Goal: Consume media (video, audio)

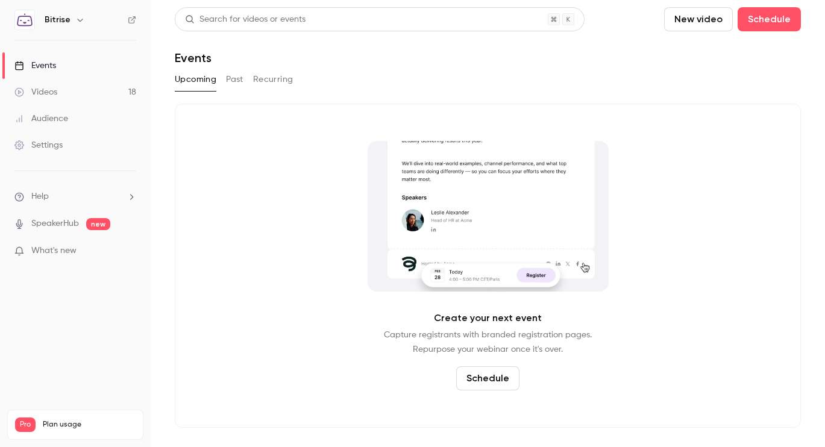
click at [118, 84] on link "Videos 18" at bounding box center [75, 92] width 151 height 27
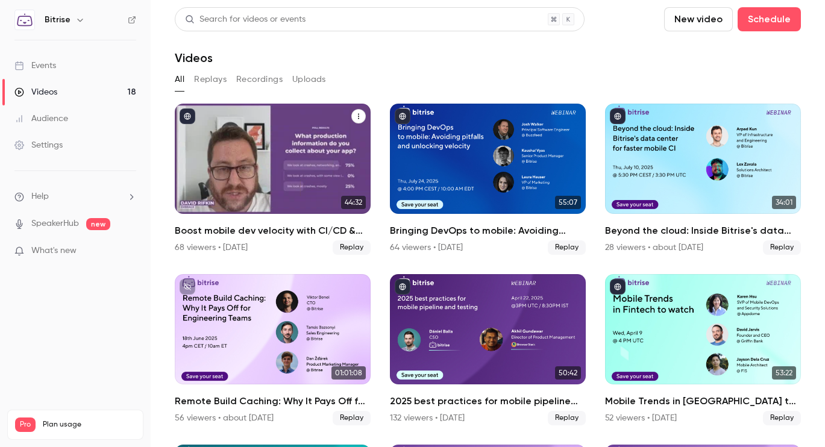
click at [292, 231] on h2 "Boost mobile dev velocity with CI/CD & observability best practices" at bounding box center [273, 230] width 196 height 14
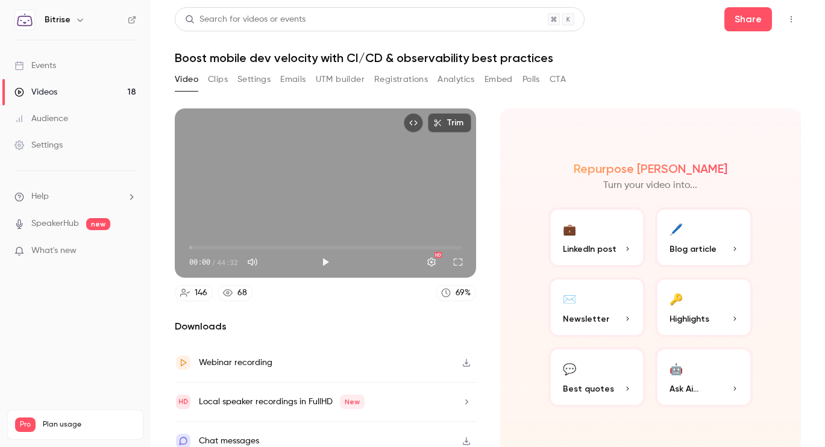
click at [533, 81] on button "Polls" at bounding box center [530, 79] width 17 height 19
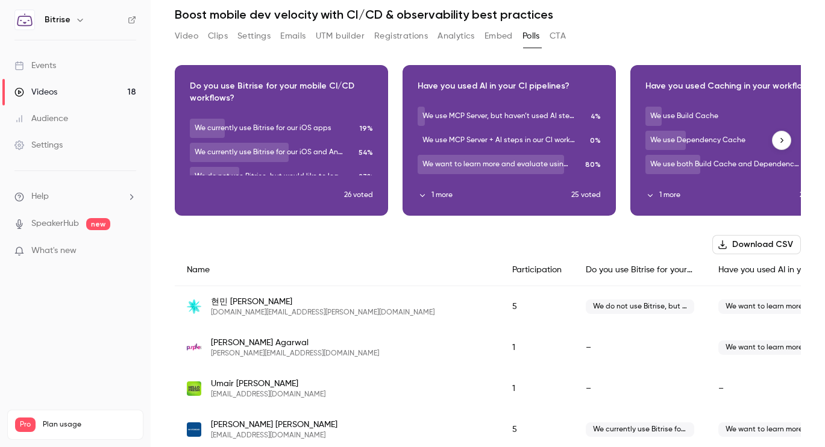
click at [322, 204] on div "Download image" at bounding box center [281, 140] width 212 height 149
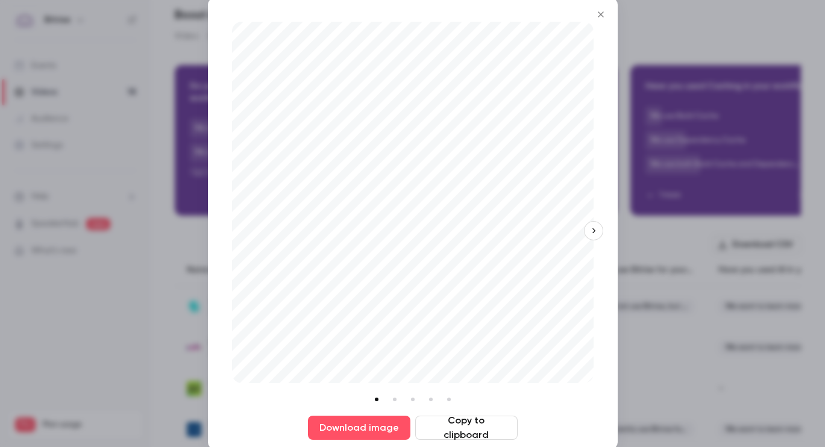
click at [596, 224] on button "button" at bounding box center [593, 230] width 19 height 19
click at [596, 236] on button "button" at bounding box center [593, 230] width 19 height 19
click at [596, 236] on div "Download image Copy to clipboard" at bounding box center [413, 224] width 410 height 452
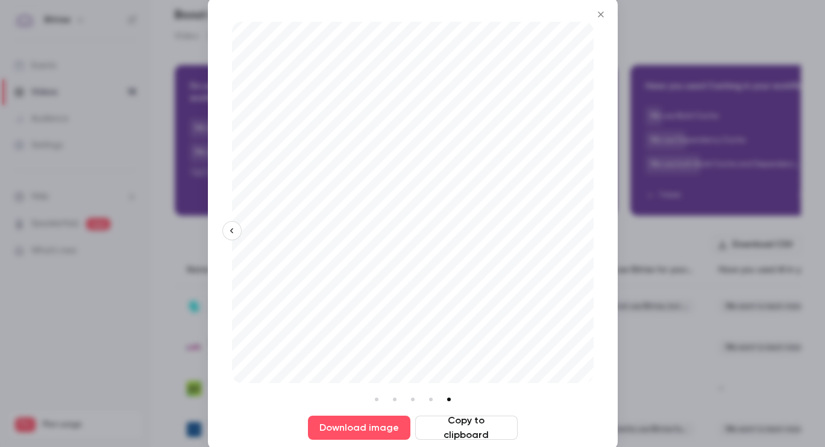
click at [234, 229] on icon "button" at bounding box center [232, 231] width 8 height 8
click at [233, 234] on icon "button" at bounding box center [232, 231] width 8 height 8
click at [233, 235] on button "button" at bounding box center [231, 230] width 19 height 19
click at [594, 236] on button "button" at bounding box center [593, 230] width 19 height 19
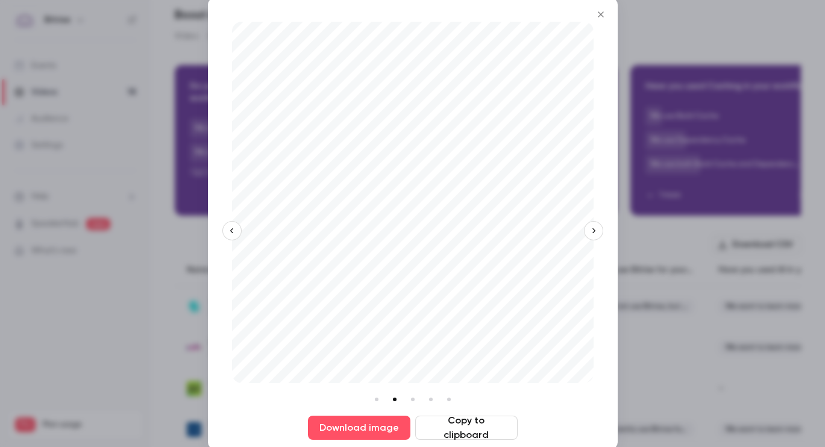
click at [600, 15] on icon "Close" at bounding box center [600, 13] width 5 height 5
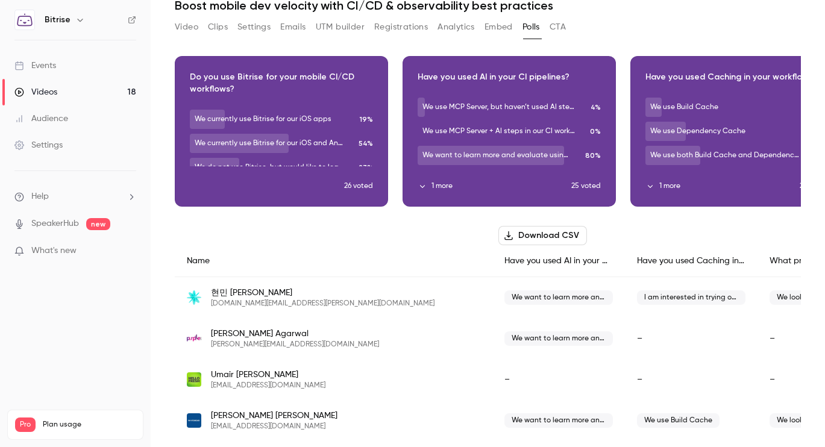
scroll to position [33, 0]
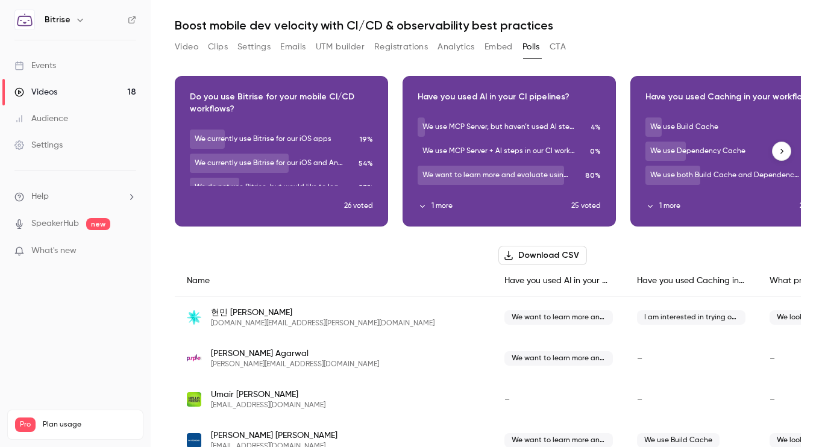
click at [364, 208] on div "Download image" at bounding box center [281, 151] width 212 height 149
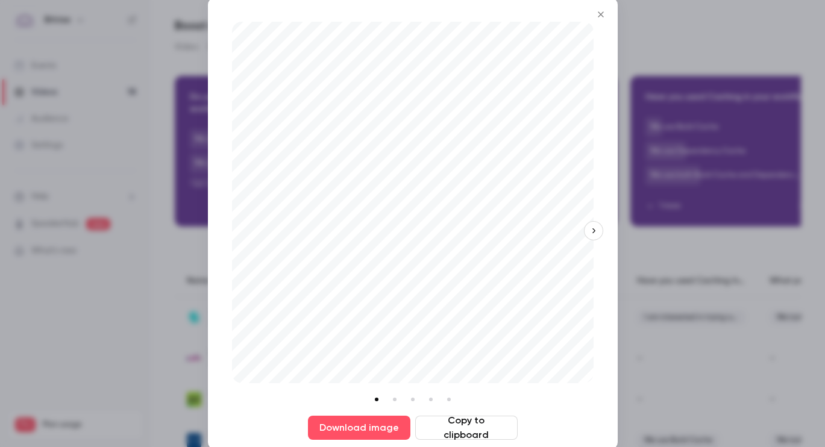
click at [592, 236] on button "button" at bounding box center [593, 230] width 19 height 19
click at [657, 243] on div at bounding box center [412, 223] width 825 height 447
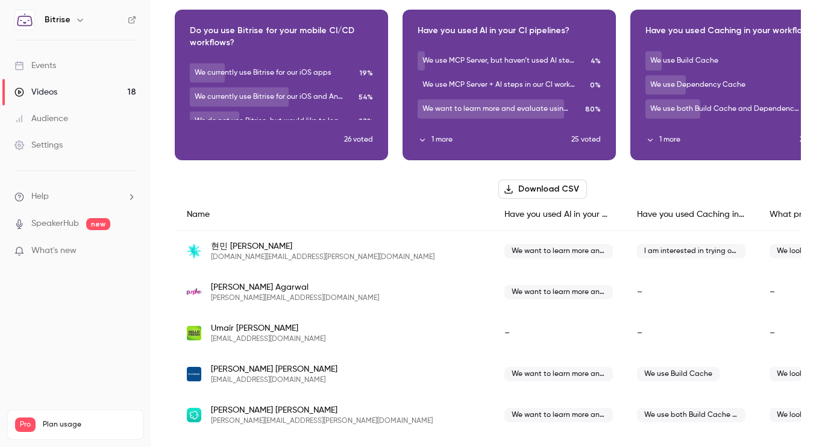
scroll to position [98, 0]
